Goal: Task Accomplishment & Management: Use online tool/utility

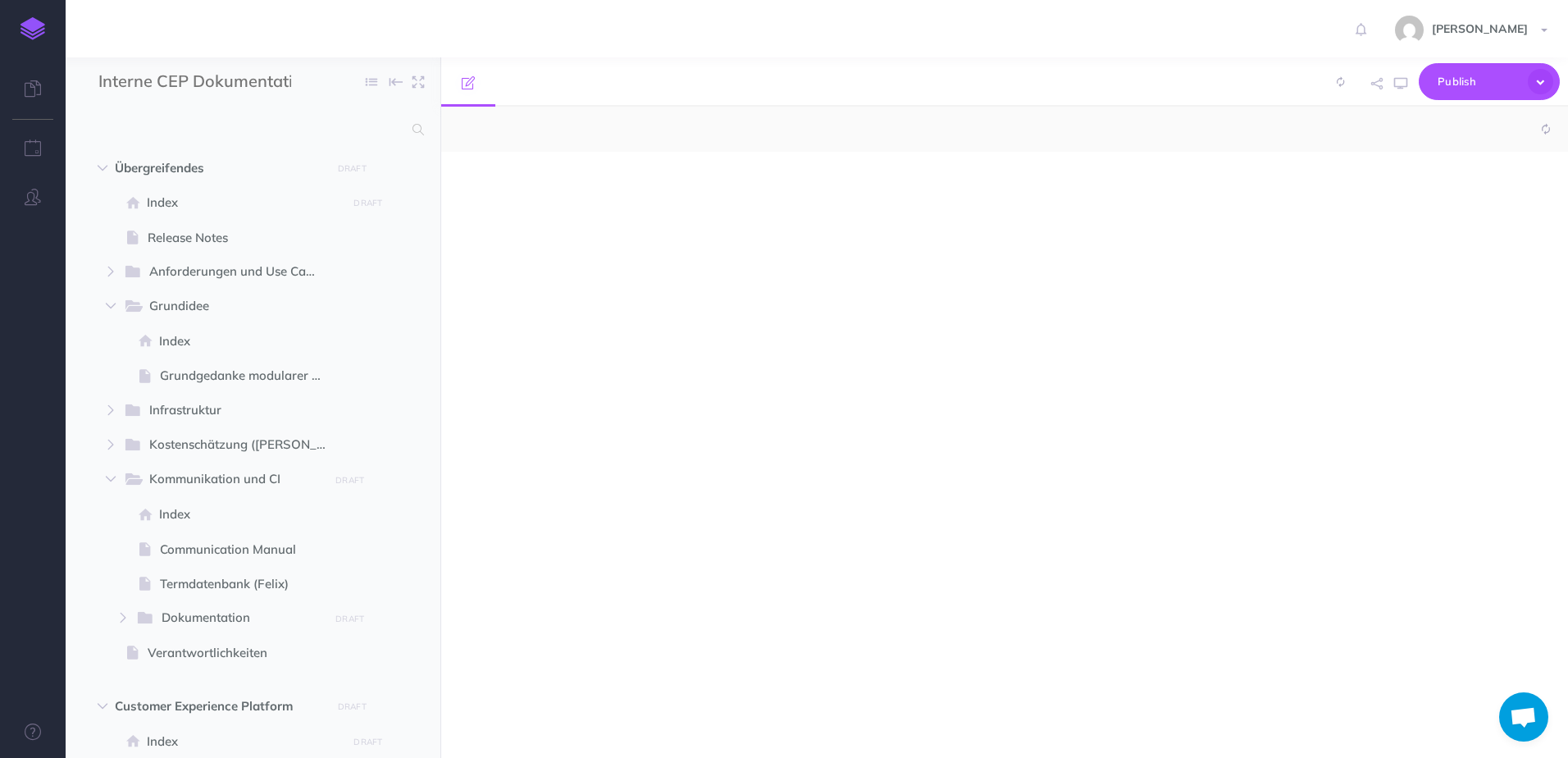
select select "null"
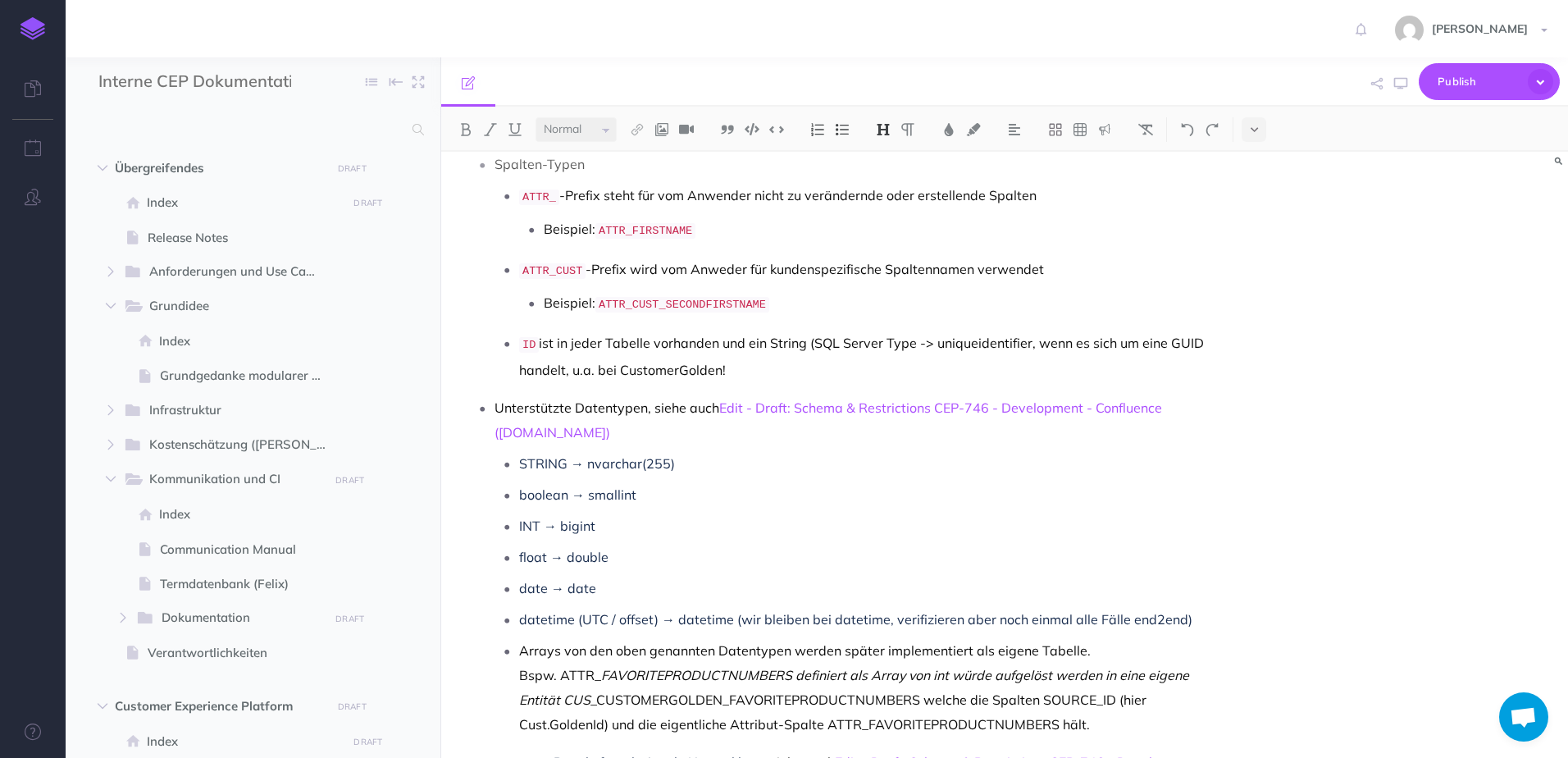
scroll to position [902, 0]
drag, startPoint x: 531, startPoint y: 469, endPoint x: 713, endPoint y: 467, distance: 182.0
click at [713, 479] on p "boolean → smallint" at bounding box center [864, 490] width 691 height 24
drag, startPoint x: 674, startPoint y: 453, endPoint x: 693, endPoint y: 451, distance: 19.1
click at [674, 479] on p "boolean → smallint" at bounding box center [864, 490] width 691 height 24
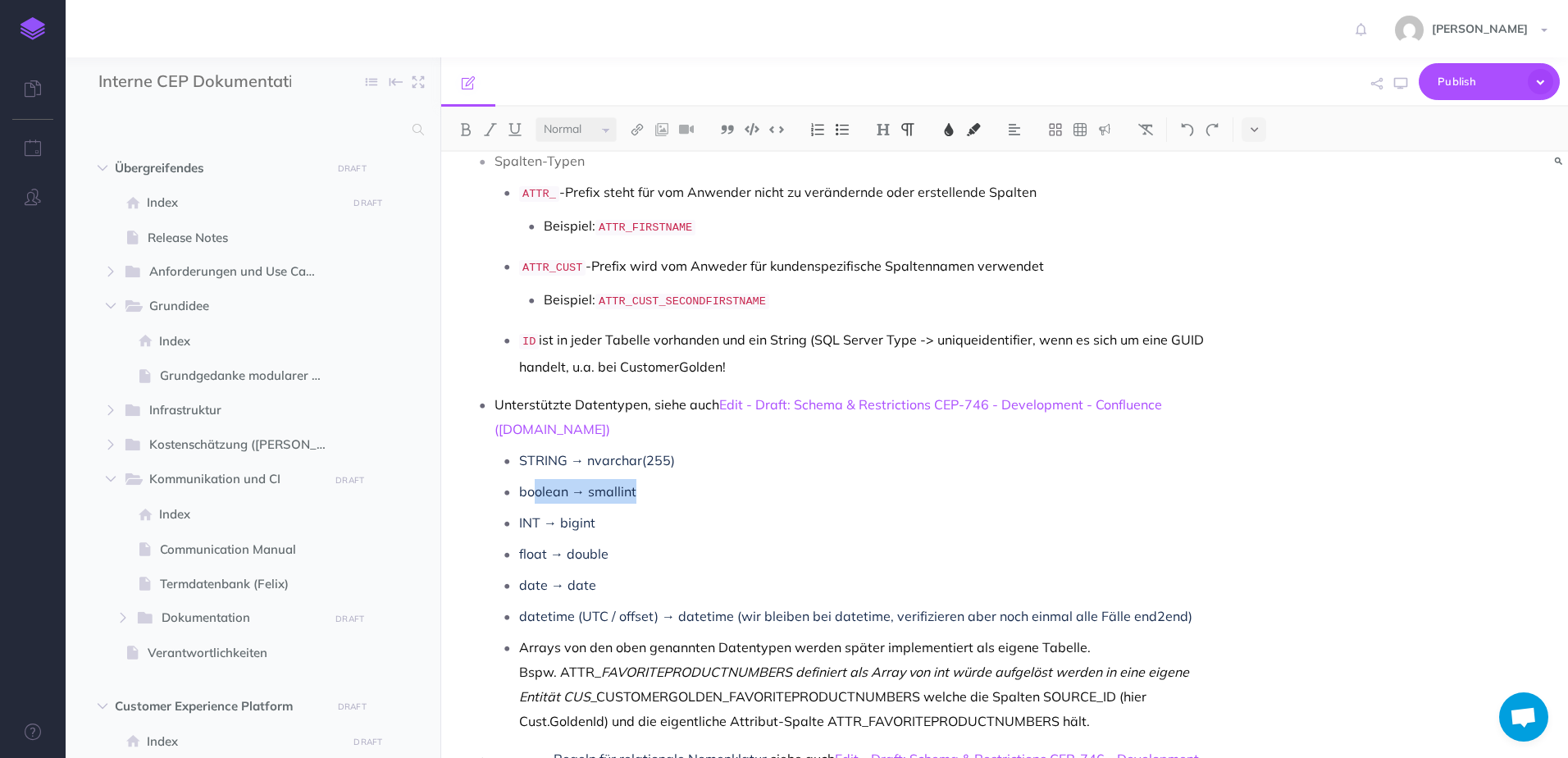
click at [673, 479] on p "boolean → smallint" at bounding box center [864, 490] width 691 height 24
drag, startPoint x: 674, startPoint y: 457, endPoint x: 506, endPoint y: 453, distance: 168.0
click at [519, 479] on li "boolean → smallint" at bounding box center [864, 490] width 691 height 24
click at [655, 503] on ul "STRING → nvarchar(255) boolean → smallint INT → bigint float → double date → da…" at bounding box center [852, 590] width 715 height 285
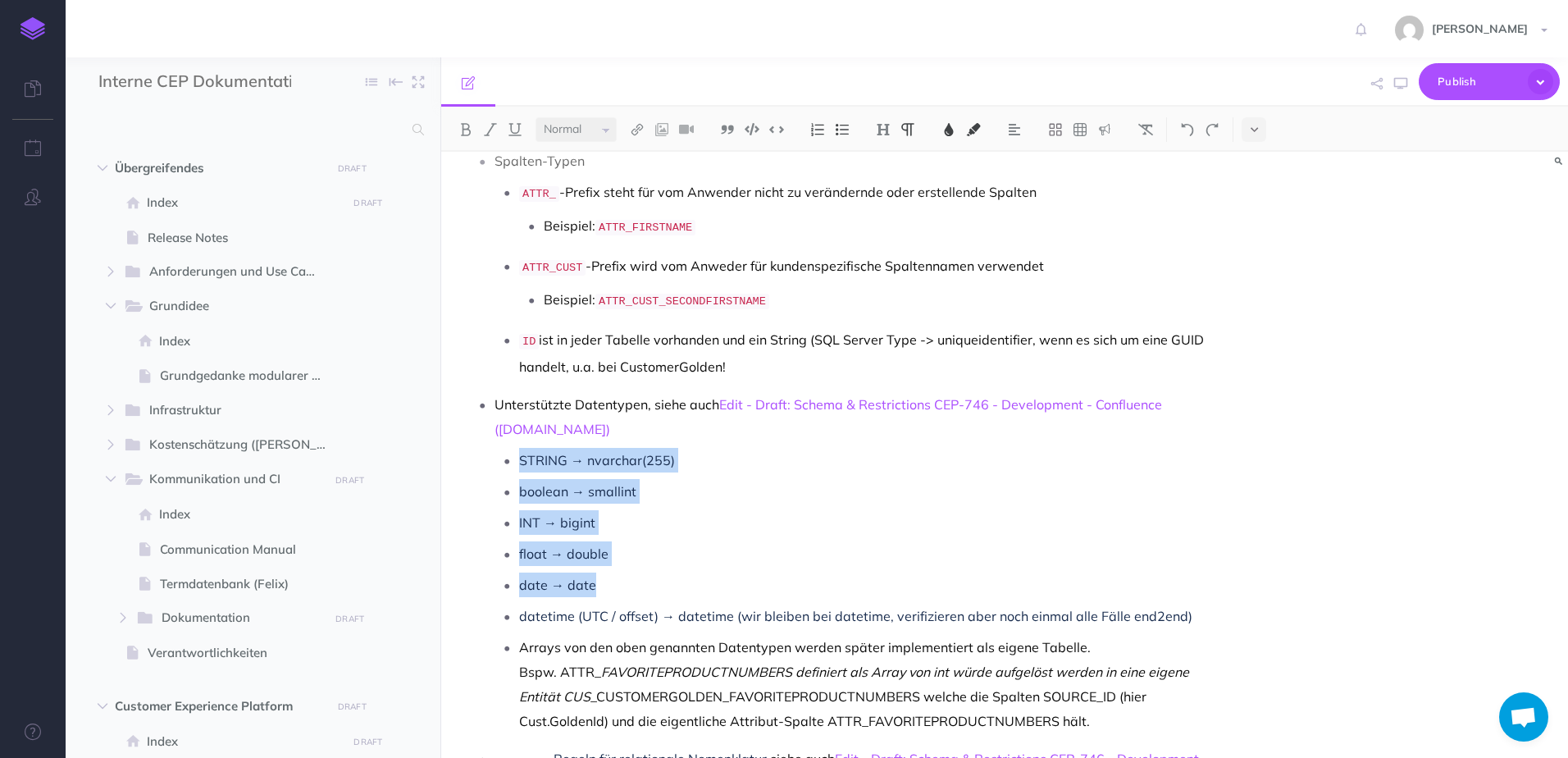
drag, startPoint x: 640, startPoint y: 536, endPoint x: 513, endPoint y: 420, distance: 172.0
click at [513, 448] on ul "STRING → nvarchar(255) boolean → smallint INT → bigint float → double date → da…" at bounding box center [852, 590] width 715 height 285
click at [890, 541] on p "float → double" at bounding box center [864, 553] width 691 height 24
